Goal: Task Accomplishment & Management: Manage account settings

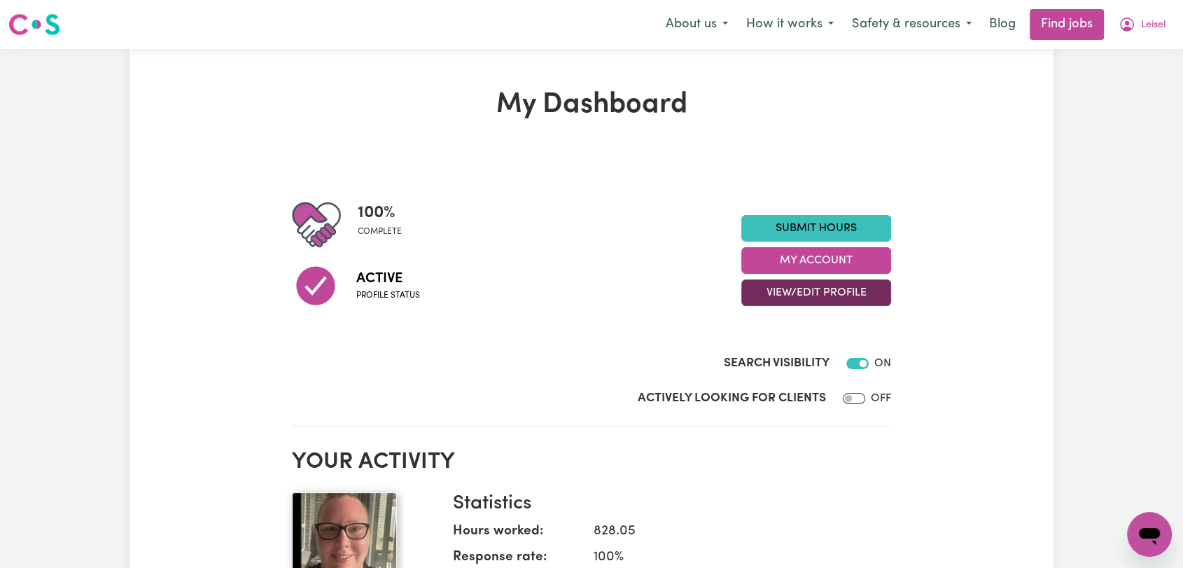
click at [824, 296] on button "View/Edit Profile" at bounding box center [817, 292] width 150 height 27
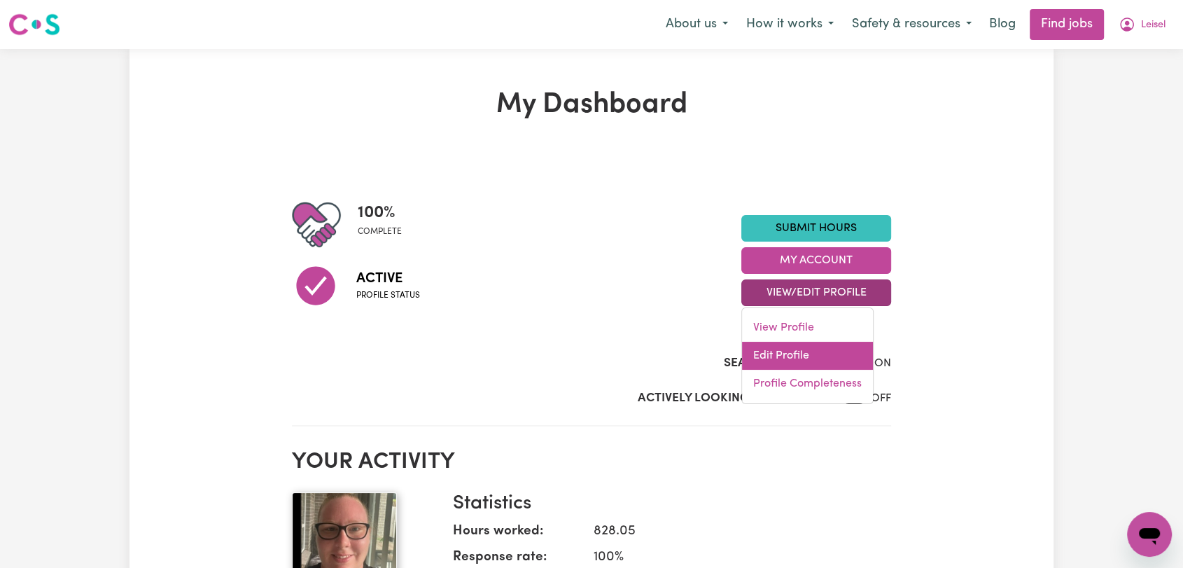
click at [829, 350] on link "Edit Profile" at bounding box center [807, 356] width 131 height 28
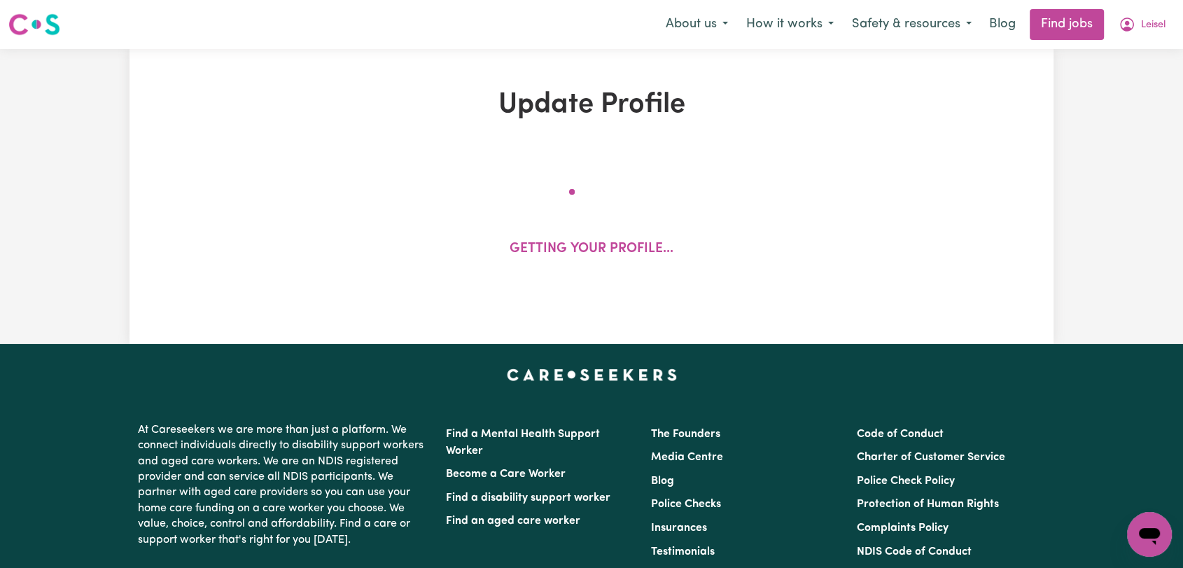
select select "[DEMOGRAPHIC_DATA]"
select select "[DEMOGRAPHIC_DATA] Citizen"
select select "Studying a healthcare related degree or qualification"
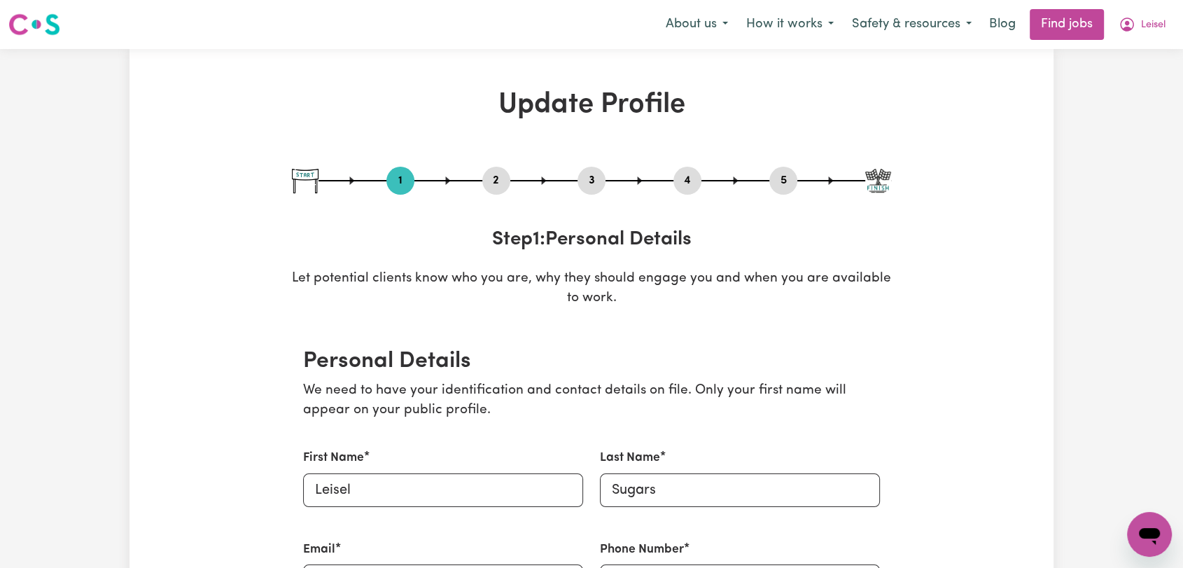
click at [501, 186] on button "2" at bounding box center [496, 181] width 28 height 18
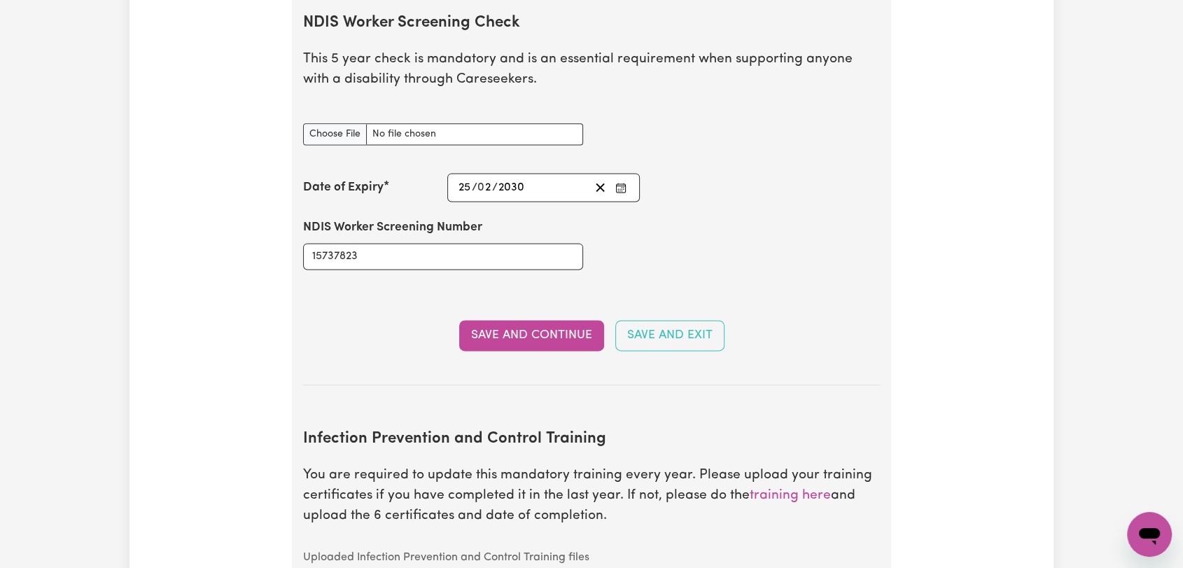
scroll to position [1791, 0]
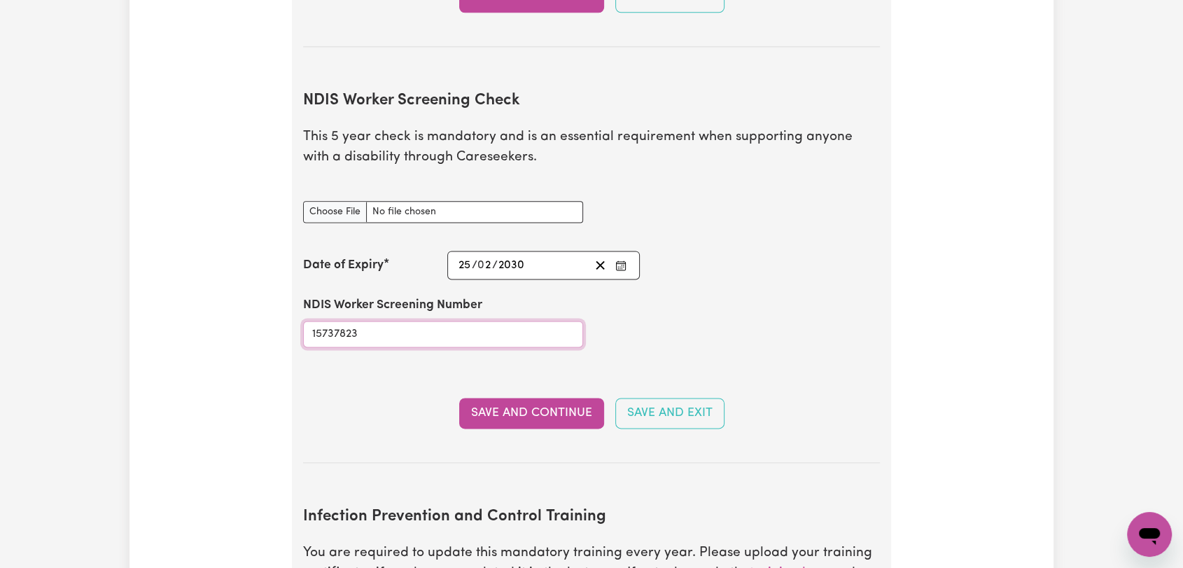
click at [345, 321] on input "15737823" at bounding box center [443, 334] width 280 height 27
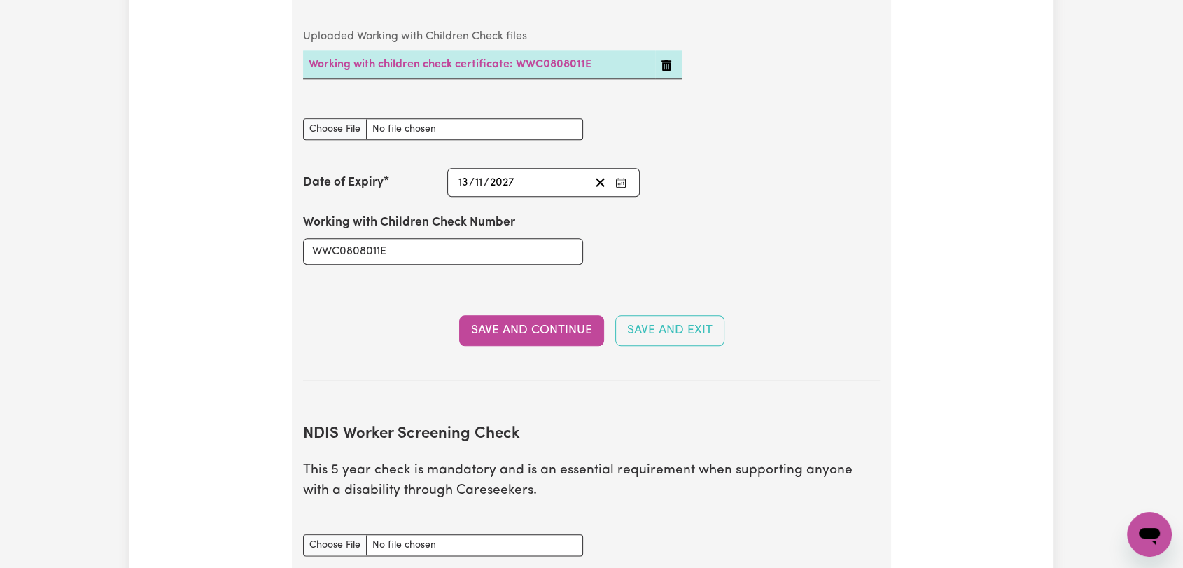
scroll to position [1789, 0]
